Goal: Transaction & Acquisition: Purchase product/service

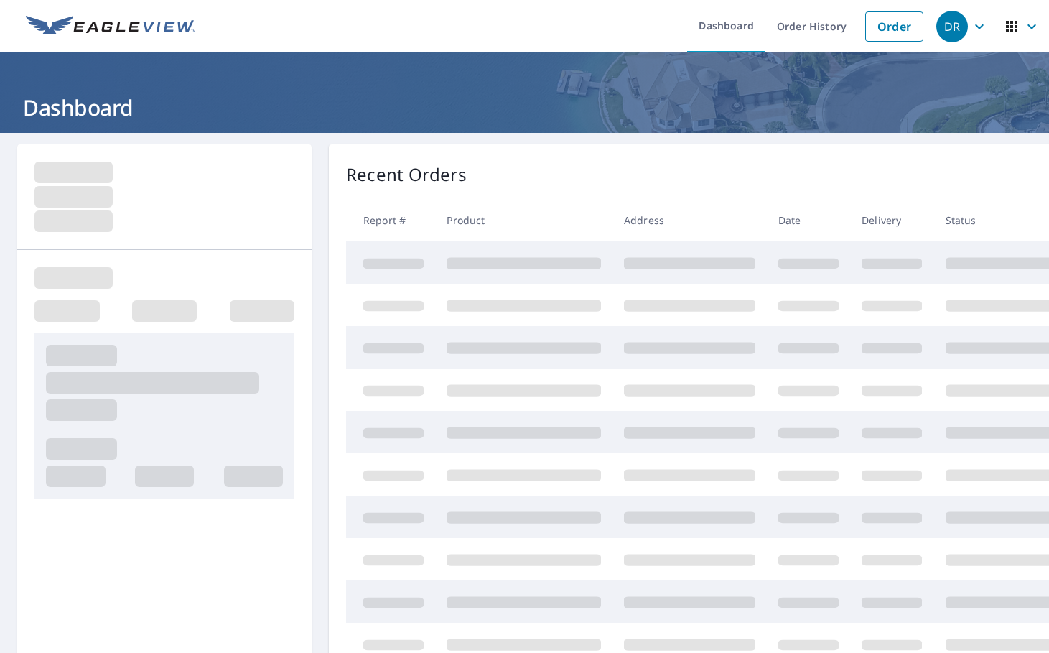
click at [888, 28] on link "Order" at bounding box center [894, 26] width 58 height 30
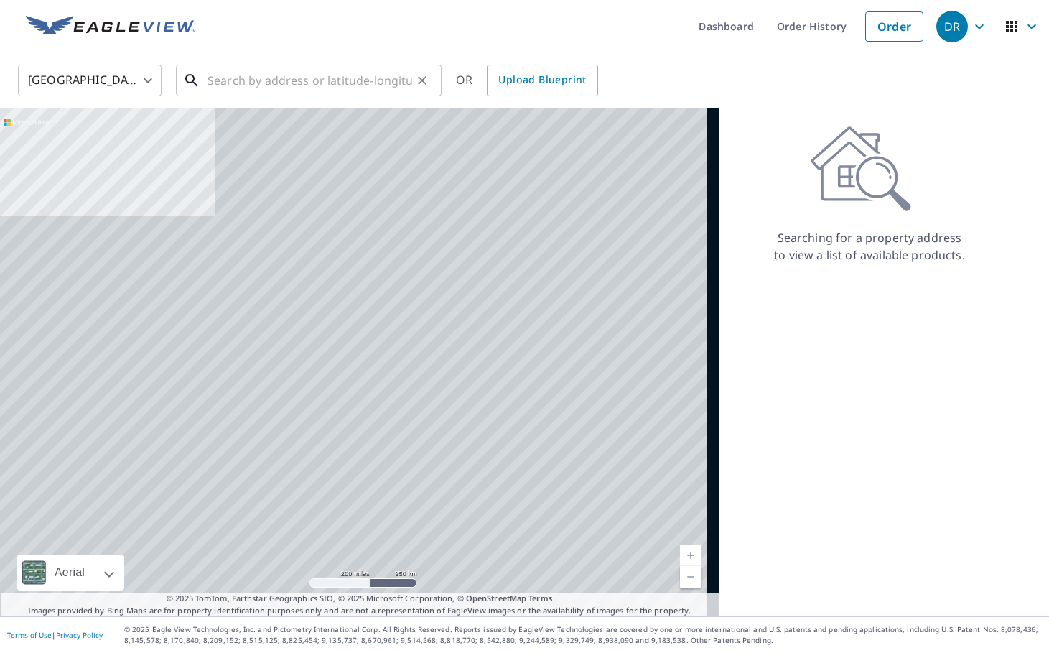
click at [341, 82] on input "text" at bounding box center [310, 80] width 205 height 40
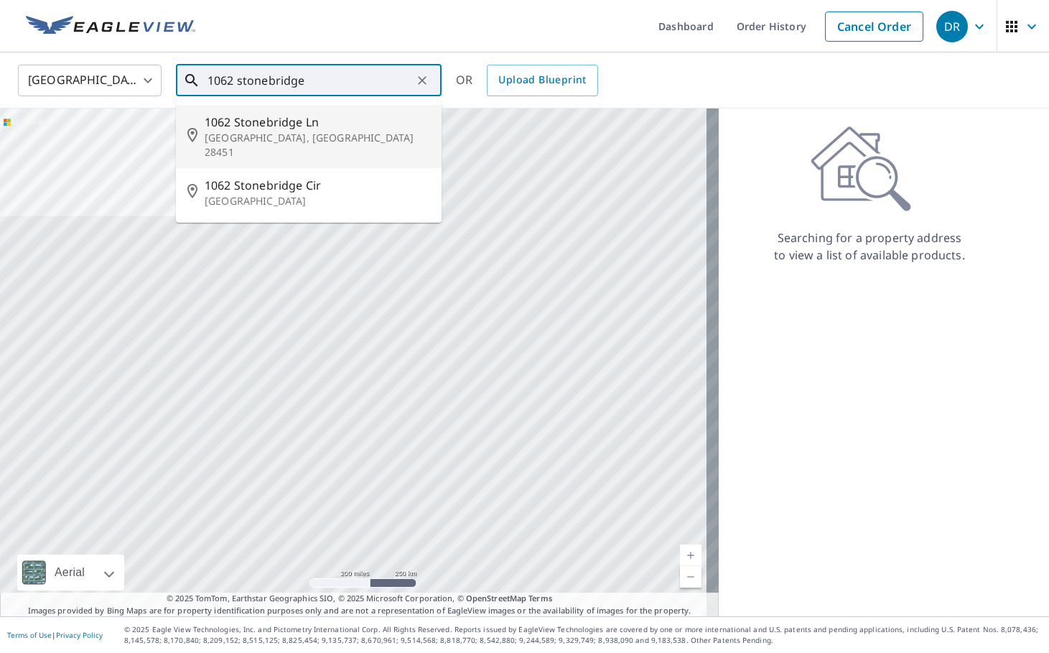
click at [287, 136] on p "[GEOGRAPHIC_DATA], [GEOGRAPHIC_DATA] 28451" at bounding box center [317, 145] width 225 height 29
type input "[STREET_ADDRESS][PERSON_NAME]"
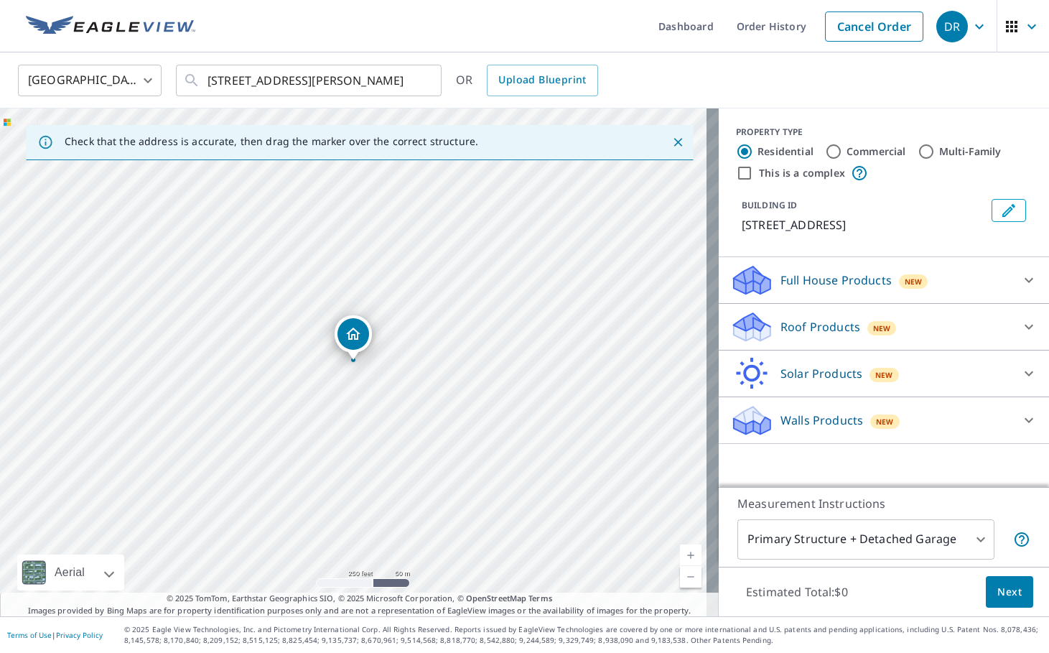
click at [793, 326] on p "Roof Products" at bounding box center [821, 326] width 80 height 17
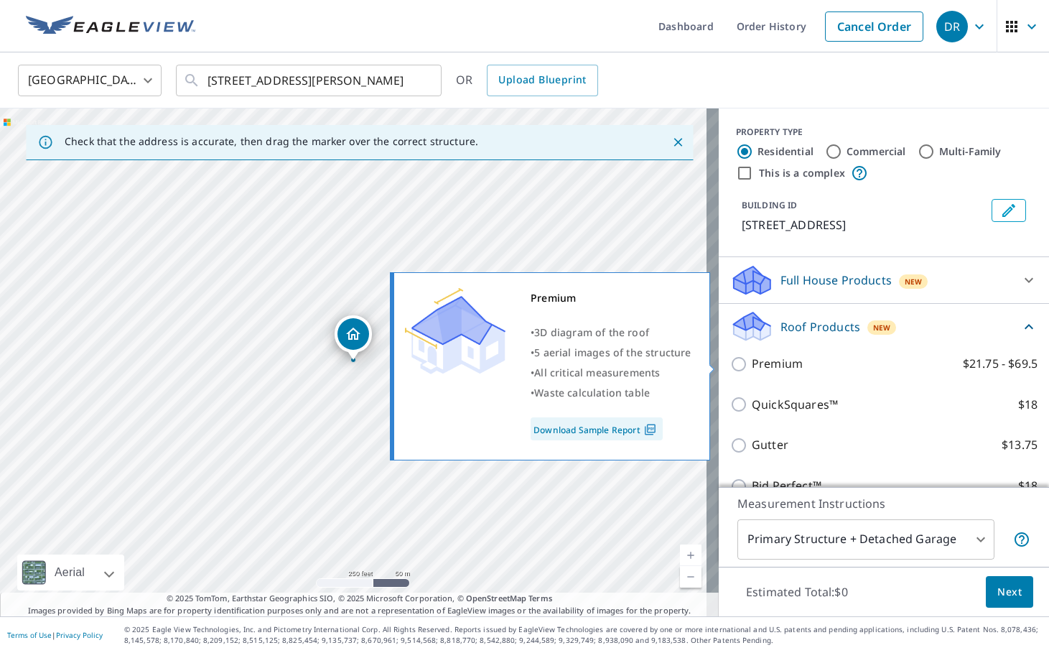
click at [791, 368] on label "Premium $21.75 - $69.5" at bounding box center [895, 364] width 286 height 18
click at [752, 368] on input "Premium $21.75 - $69.5" at bounding box center [741, 363] width 22 height 17
checkbox input "true"
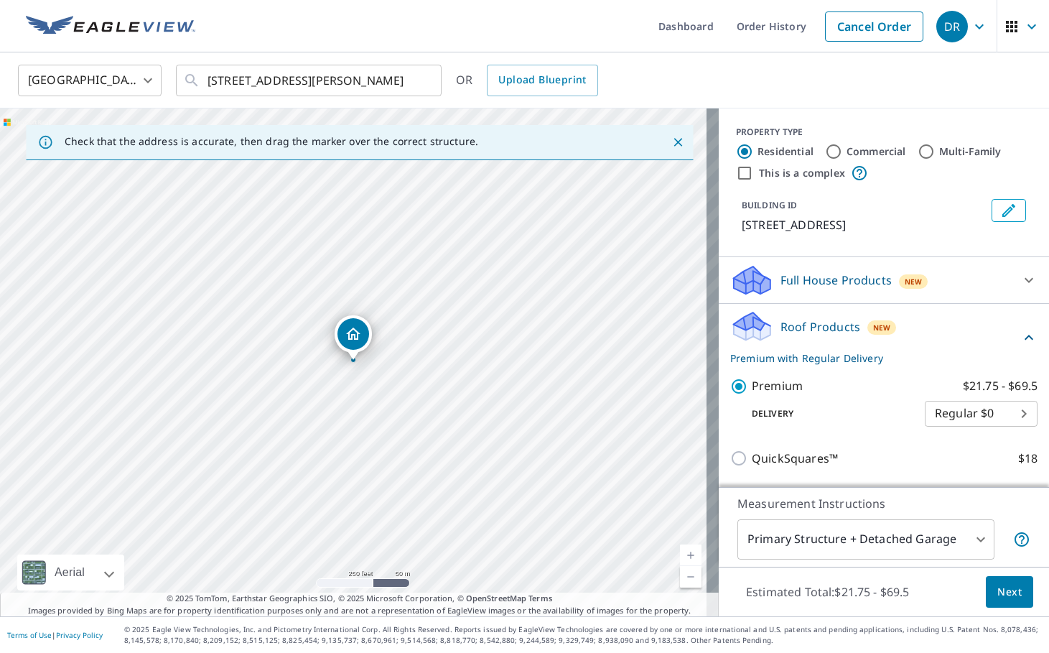
click at [1003, 593] on span "Next" at bounding box center [1009, 592] width 24 height 18
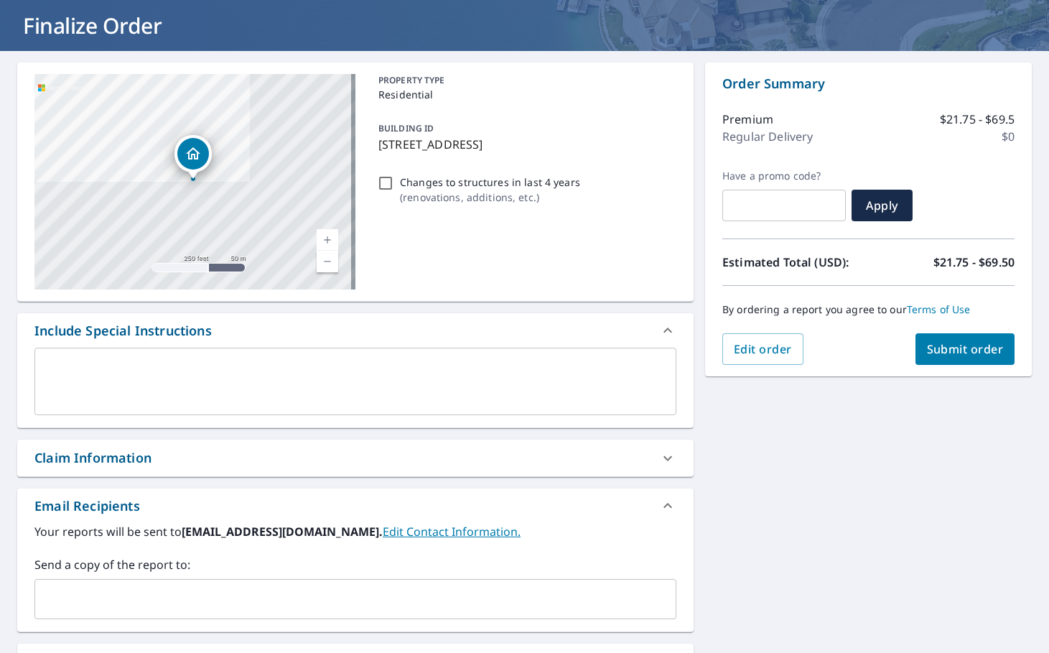
scroll to position [190, 0]
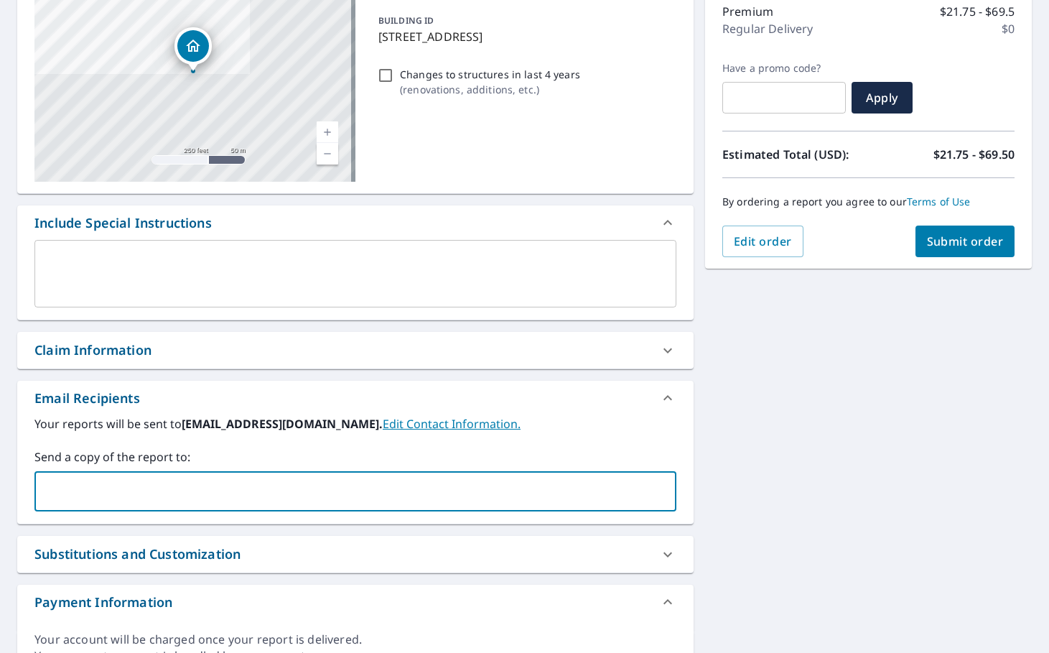
click at [224, 498] on input "text" at bounding box center [344, 491] width 607 height 27
paste input "[EMAIL_ADDRESS][DOMAIN_NAME]"
type input "[EMAIL_ADDRESS][DOMAIN_NAME]"
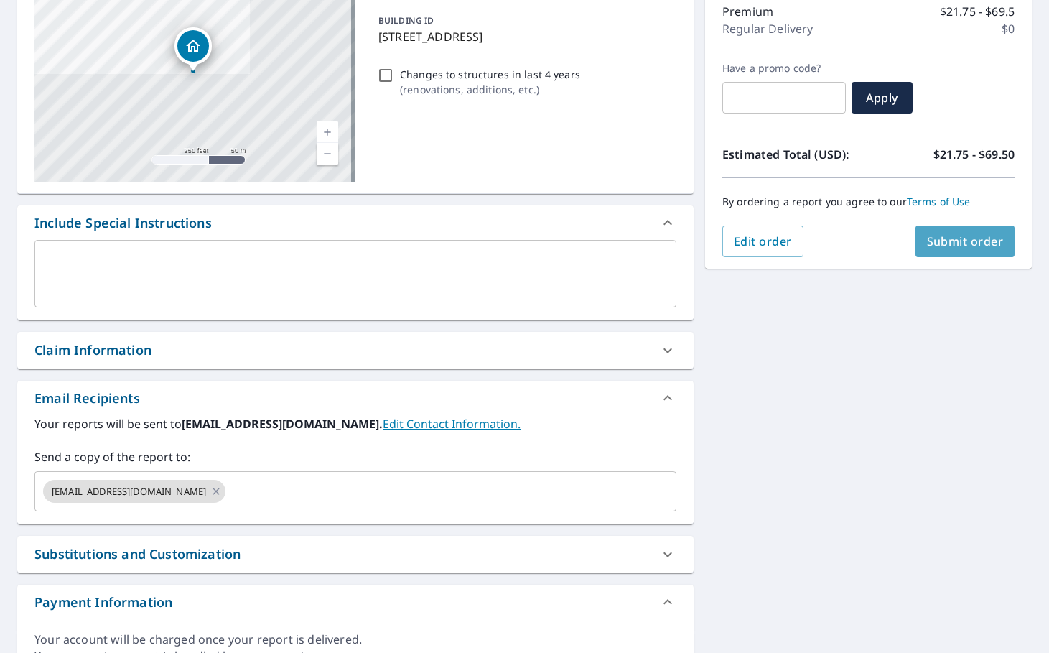
click at [956, 236] on span "Submit order" at bounding box center [965, 241] width 77 height 16
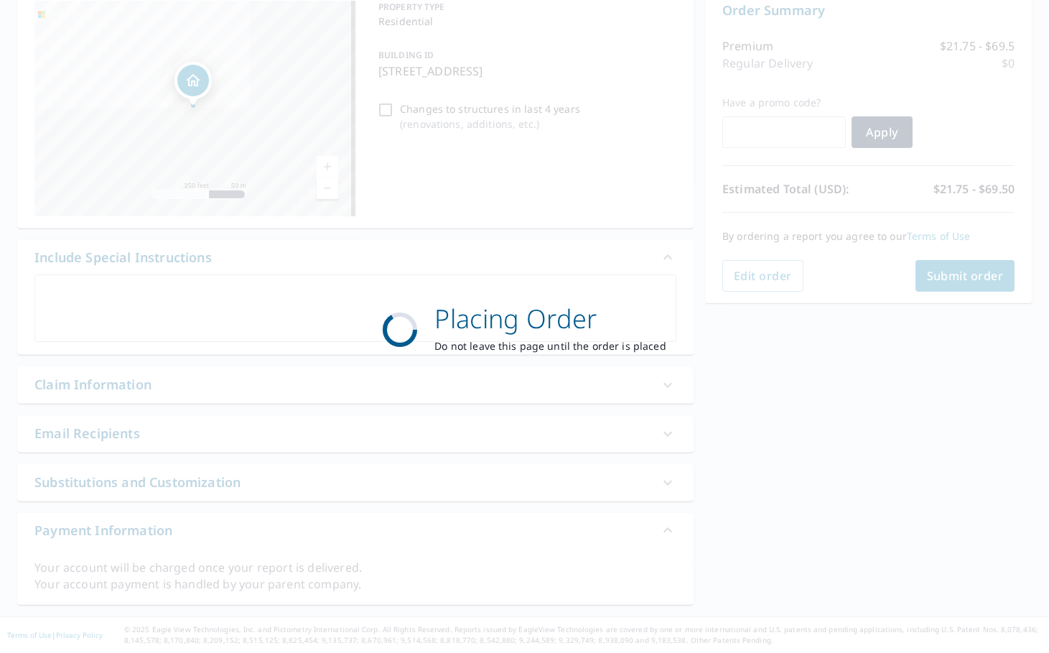
scroll to position [155, 0]
